Goal: Transaction & Acquisition: Purchase product/service

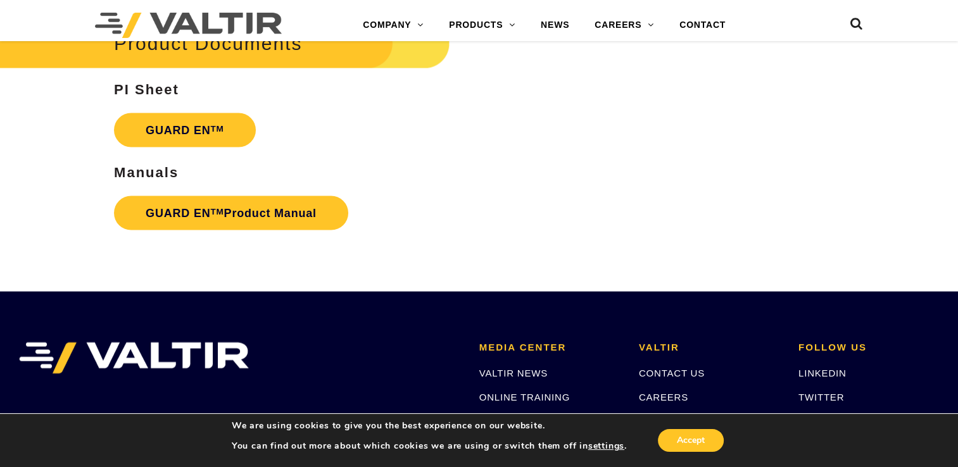
scroll to position [2405, 0]
